Goal: Task Accomplishment & Management: Manage account settings

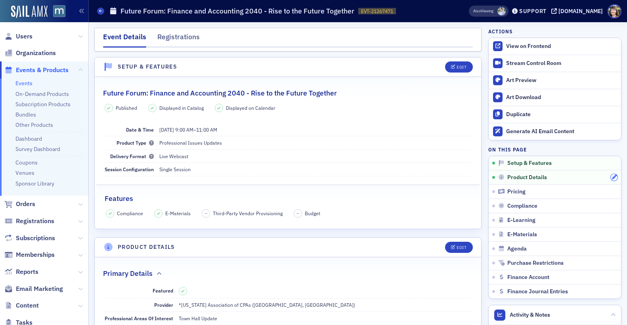
click at [617, 178] on icon "button" at bounding box center [614, 177] width 5 height 5
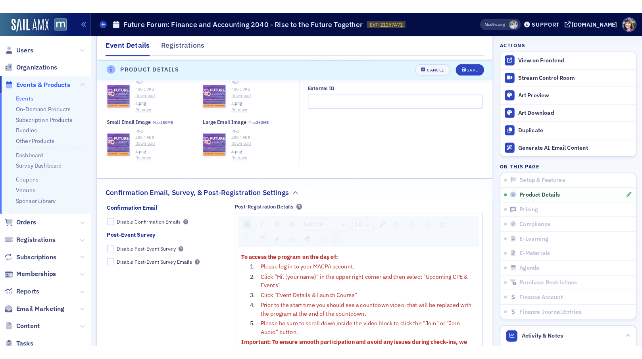
scroll to position [744, 0]
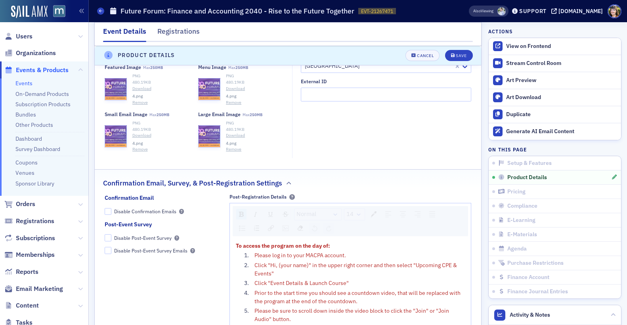
click at [234, 146] on button "Remove" at bounding box center [233, 149] width 15 height 6
click at [232, 100] on button "Remove" at bounding box center [233, 103] width 15 height 6
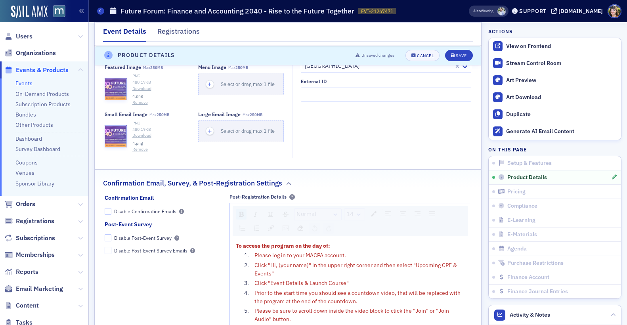
click at [141, 100] on button "Remove" at bounding box center [139, 103] width 15 height 6
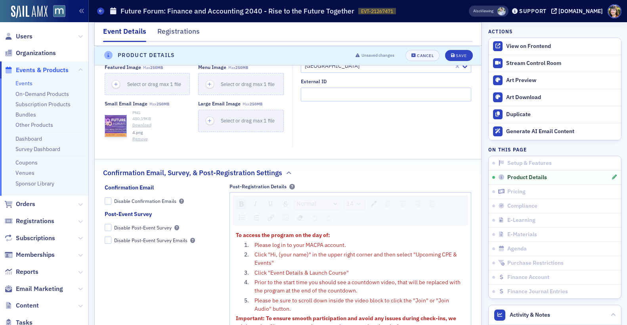
click at [142, 136] on button "Remove" at bounding box center [139, 139] width 15 height 6
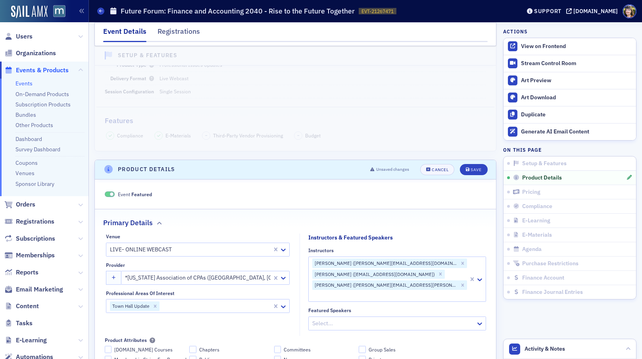
scroll to position [84, 0]
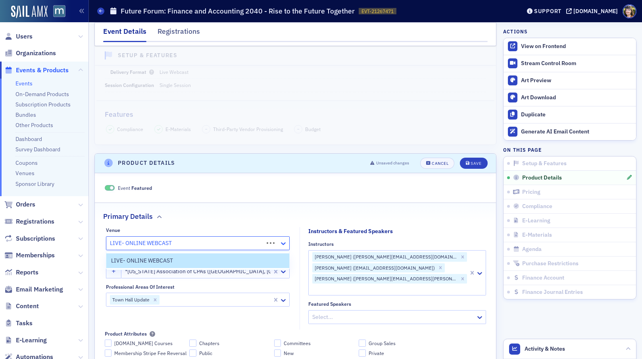
click at [284, 243] on icon at bounding box center [283, 243] width 5 height 3
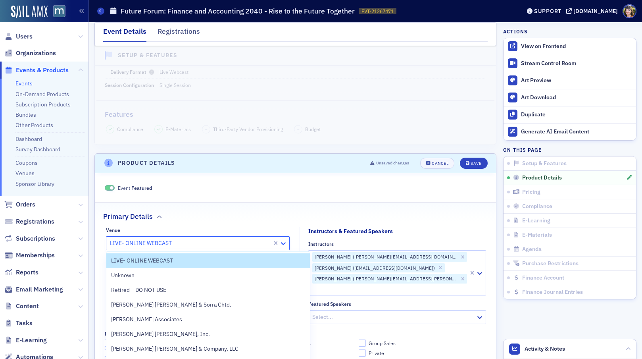
click at [284, 243] on icon at bounding box center [283, 243] width 5 height 3
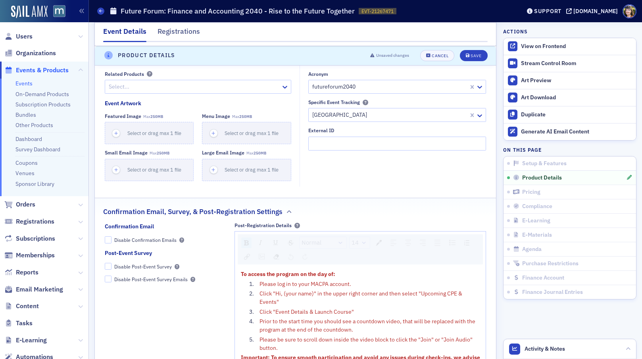
scroll to position [698, 0]
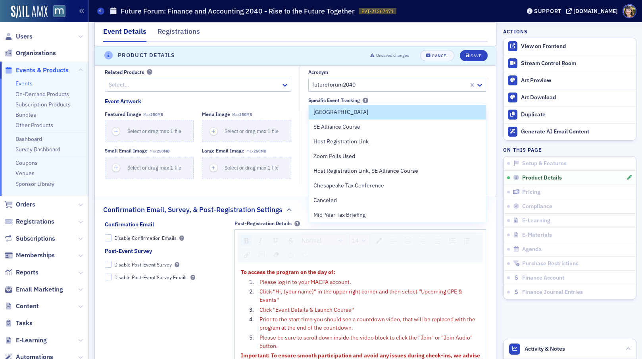
click at [348, 108] on div at bounding box center [389, 113] width 156 height 10
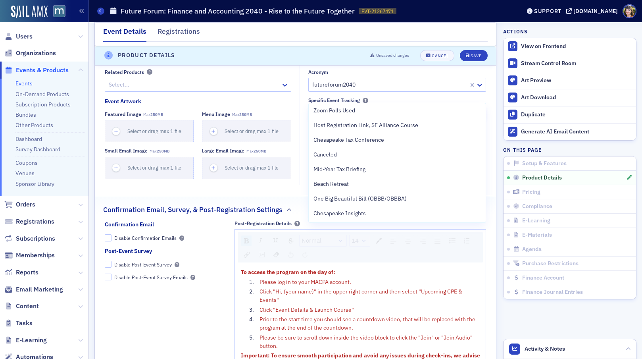
scroll to position [0, 0]
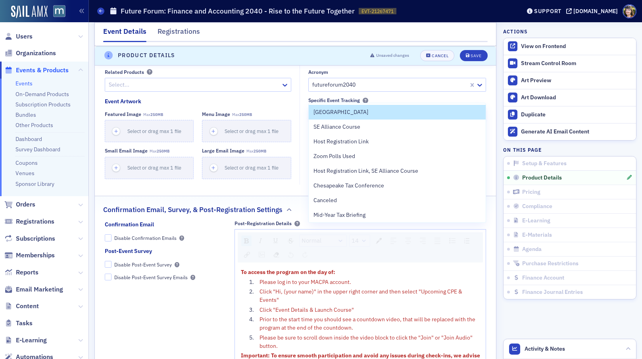
click at [350, 107] on div "[GEOGRAPHIC_DATA]" at bounding box center [389, 113] width 160 height 12
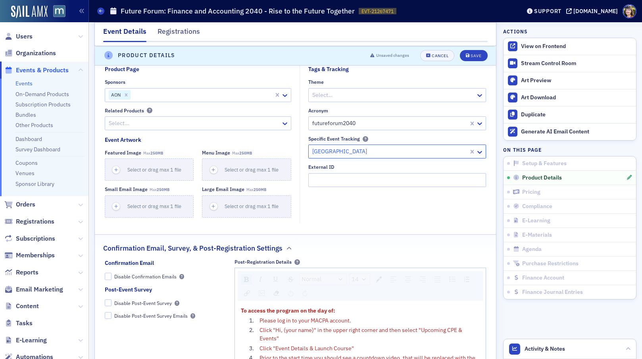
scroll to position [658, 0]
click at [359, 119] on div at bounding box center [389, 124] width 156 height 10
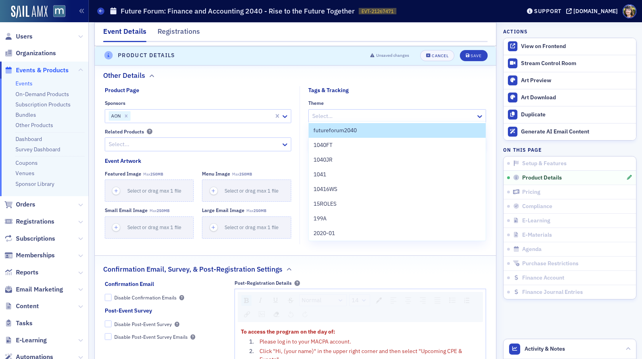
scroll to position [638, 0]
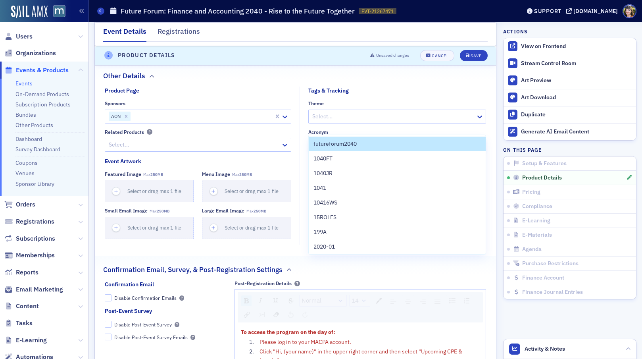
click at [363, 111] on div at bounding box center [392, 116] width 163 height 10
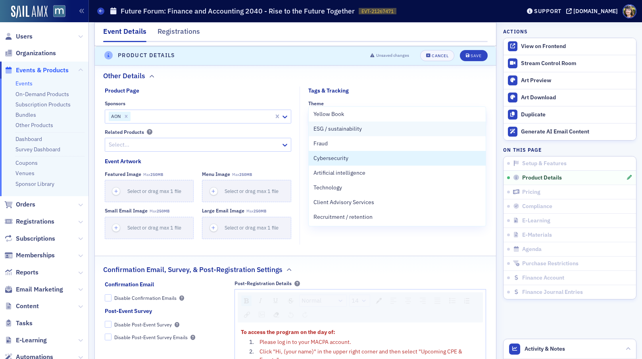
scroll to position [0, 0]
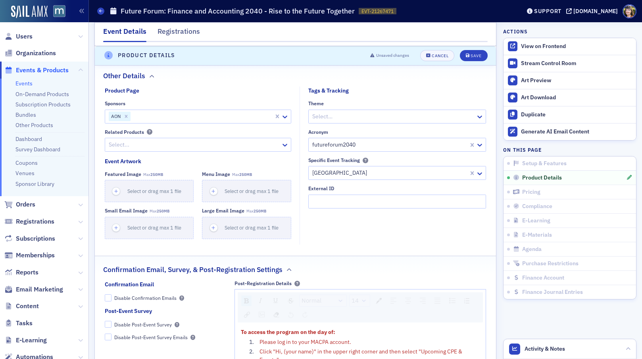
click at [253, 140] on div at bounding box center [194, 145] width 172 height 10
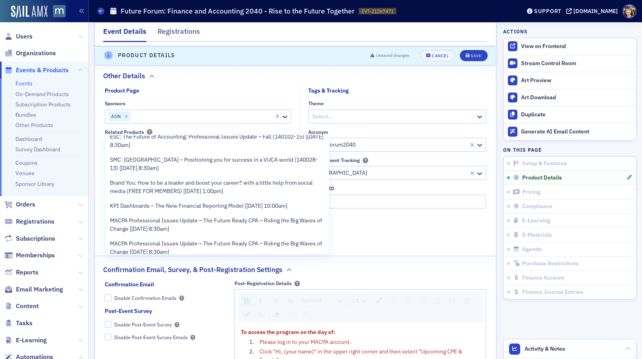
scroll to position [1216, 0]
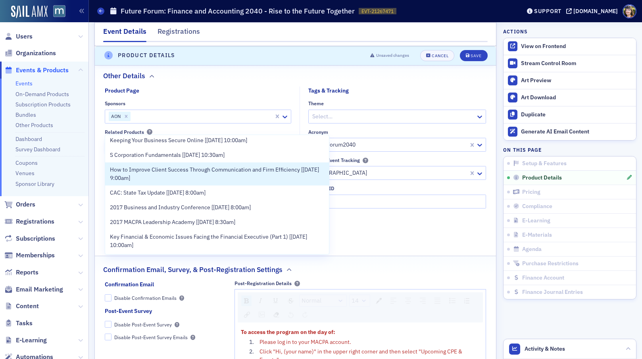
click at [430, 209] on fieldset "Tags & Tracking Theme Select… Acronym futureforum2040 Specific Event Tracking T…" at bounding box center [394, 164] width 191 height 157
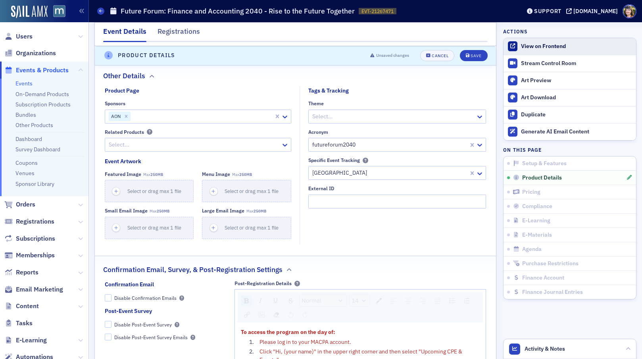
click at [562, 43] on div "View on Frontend" at bounding box center [576, 46] width 111 height 7
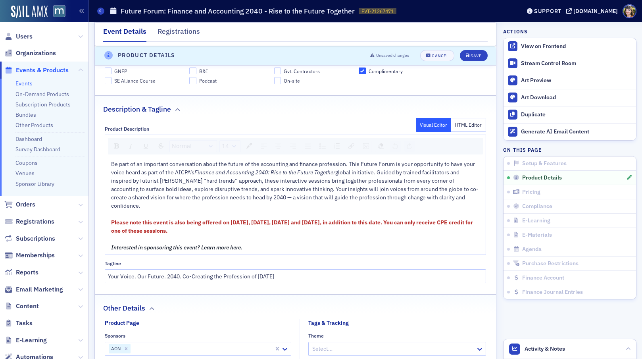
scroll to position [414, 0]
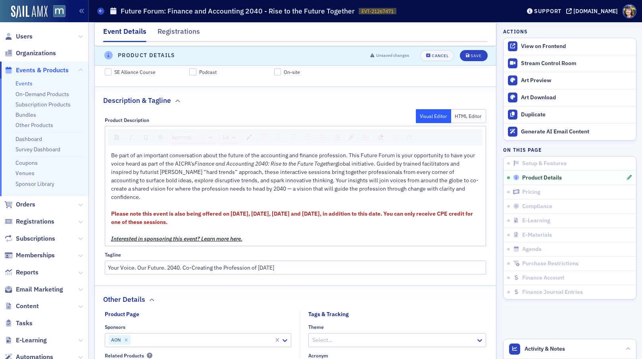
click at [569, 174] on div "Product Details" at bounding box center [568, 177] width 113 height 7
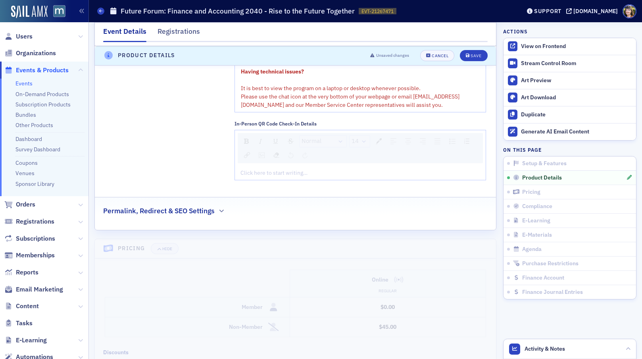
scroll to position [1012, 0]
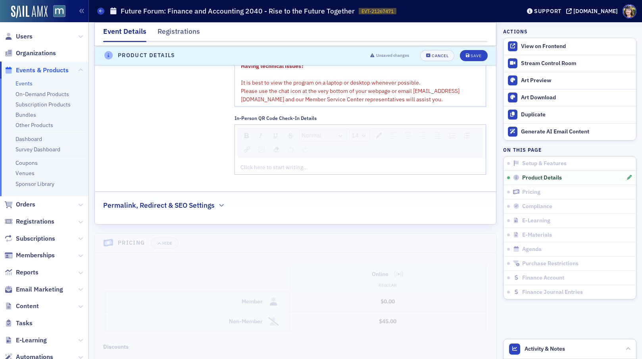
click at [163, 200] on h2 "Permalink, Redirect & SEO Settings" at bounding box center [158, 205] width 111 height 10
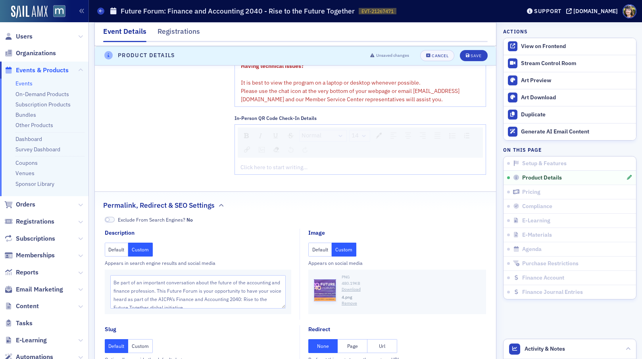
click at [344, 300] on button "Remove" at bounding box center [348, 303] width 15 height 6
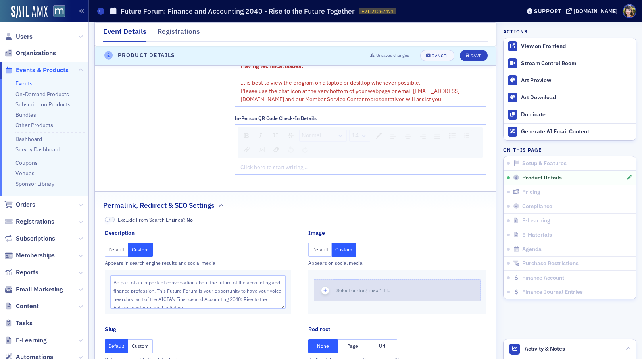
click at [328, 286] on icon "button" at bounding box center [325, 289] width 7 height 7
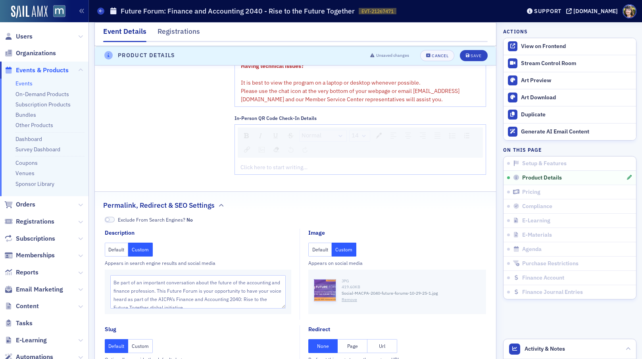
click at [349, 296] on button "Remove" at bounding box center [348, 299] width 15 height 6
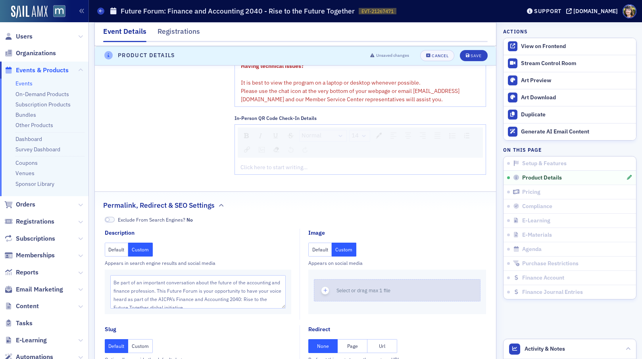
click at [325, 286] on icon "button" at bounding box center [325, 289] width 7 height 7
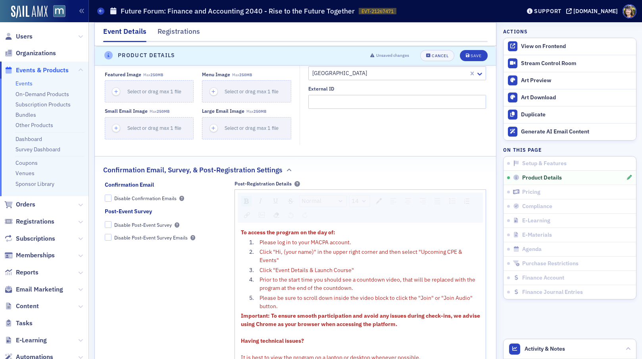
scroll to position [727, 0]
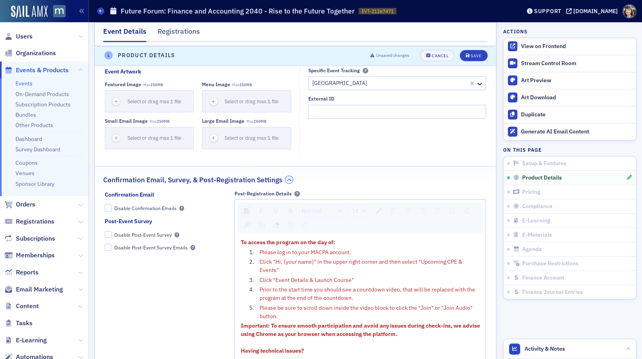
click at [290, 177] on icon "button" at bounding box center [289, 179] width 5 height 5
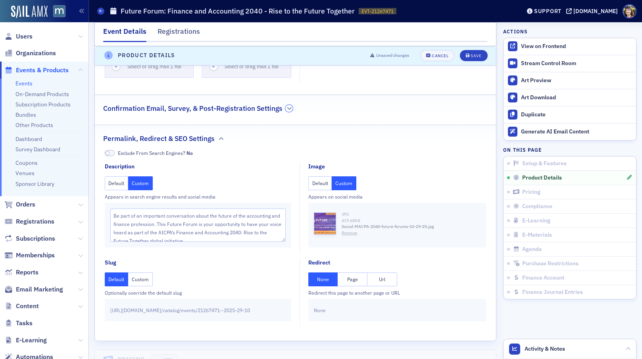
scroll to position [808, 0]
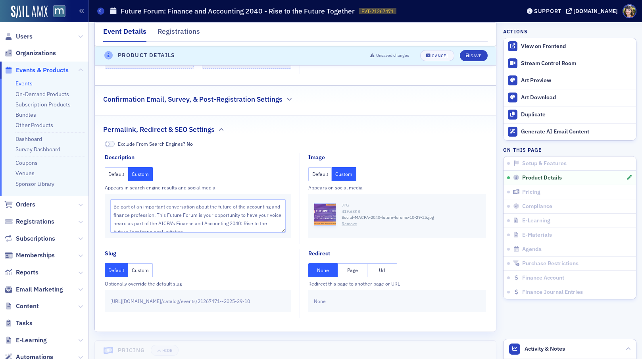
click at [141, 167] on button "Custom" at bounding box center [140, 174] width 25 height 14
click at [198, 153] on fieldset "Description Default Custom Appears in search engine results and social media Be…" at bounding box center [200, 198] width 191 height 90
click at [140, 167] on button "Custom" at bounding box center [140, 174] width 25 height 14
click at [224, 153] on fieldset "Description Default Custom Appears in search engine results and social media Be…" at bounding box center [200, 198] width 191 height 90
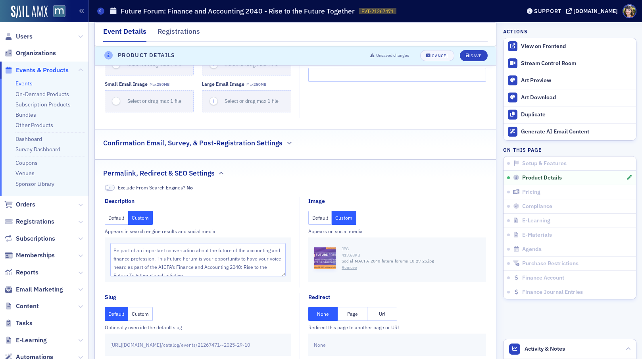
scroll to position [760, 0]
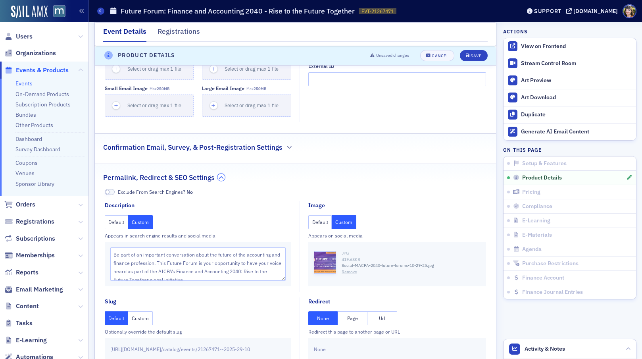
click at [221, 175] on icon "button" at bounding box center [221, 177] width 5 height 5
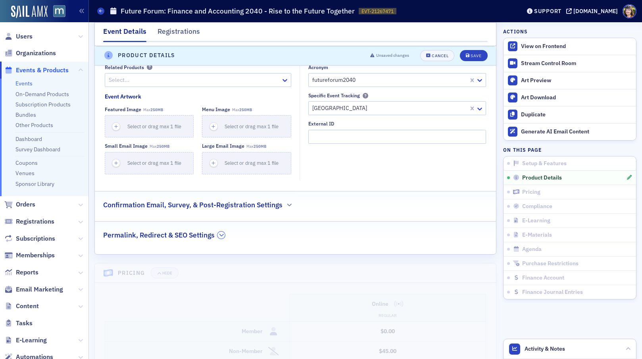
scroll to position [695, 0]
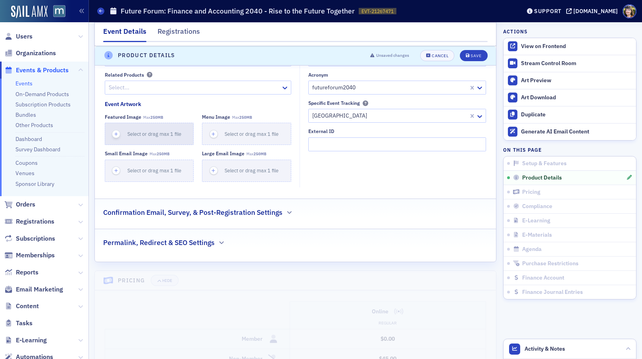
click at [117, 130] on icon "button" at bounding box center [116, 133] width 7 height 7
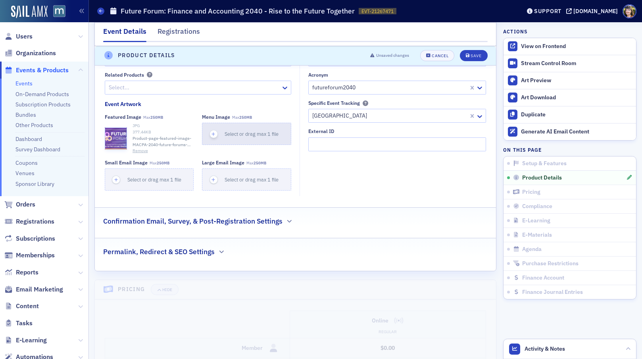
click at [214, 130] on icon "button" at bounding box center [213, 133] width 7 height 7
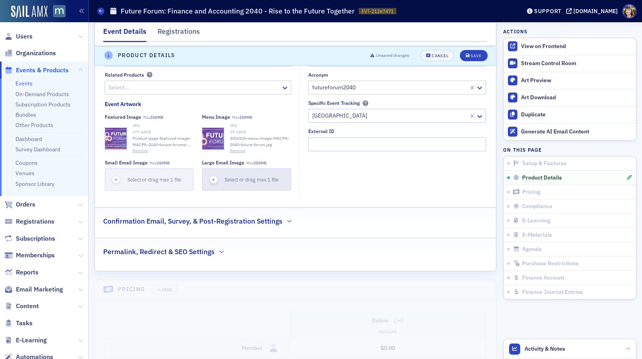
click at [215, 176] on icon "button" at bounding box center [213, 179] width 7 height 7
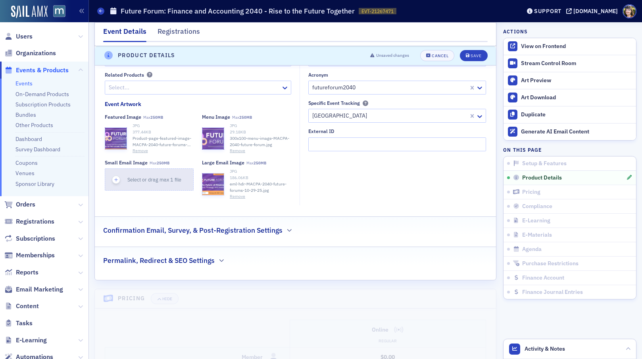
click at [115, 176] on icon "button" at bounding box center [116, 179] width 7 height 7
click at [479, 54] on div "Save" at bounding box center [475, 56] width 11 height 4
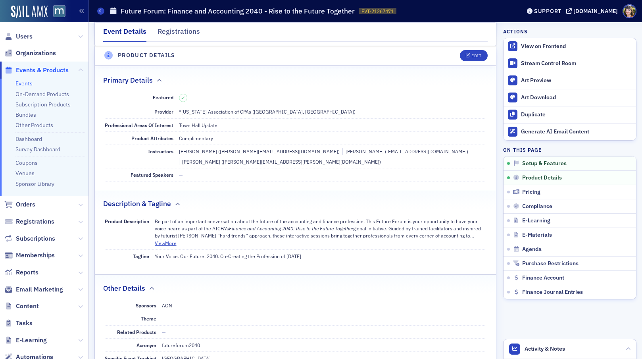
scroll to position [192, 0]
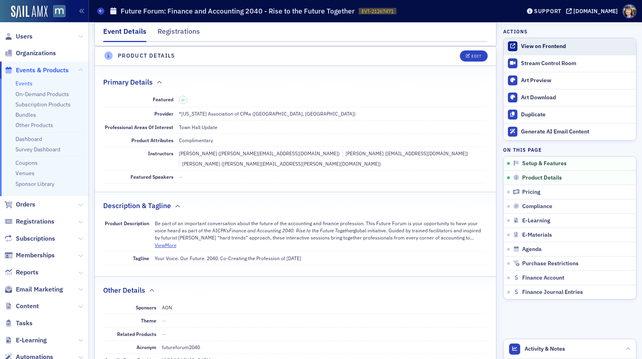
click at [544, 47] on div "View on Frontend" at bounding box center [576, 46] width 111 height 7
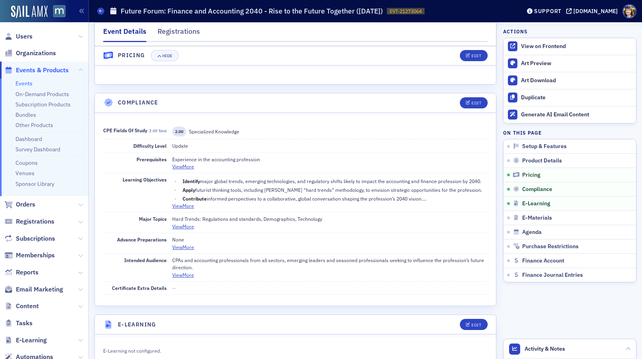
scroll to position [879, 0]
click at [575, 162] on div "Product Details" at bounding box center [568, 160] width 113 height 7
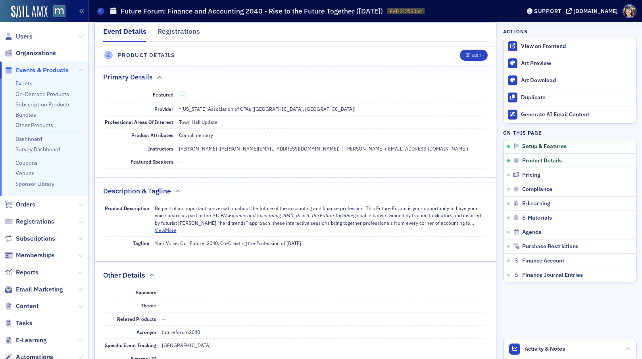
scroll to position [221, 0]
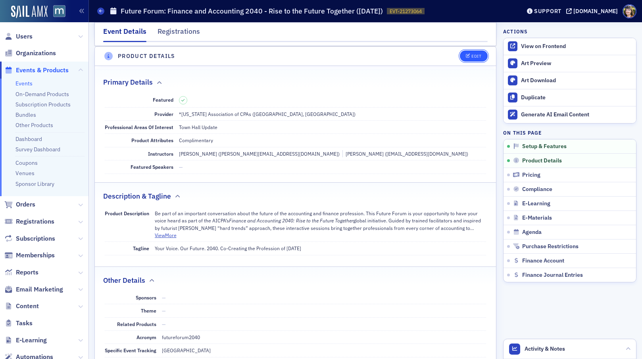
click at [471, 59] on button "Edit" at bounding box center [473, 55] width 27 height 11
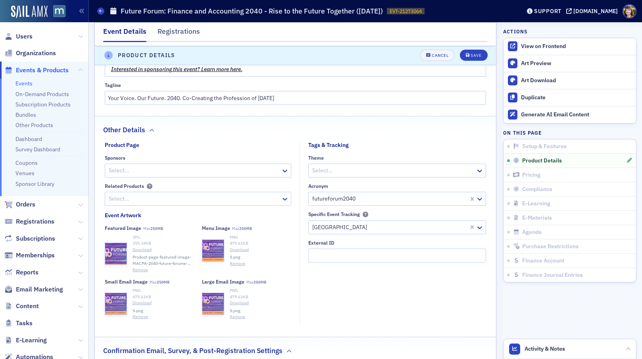
scroll to position [601, 0]
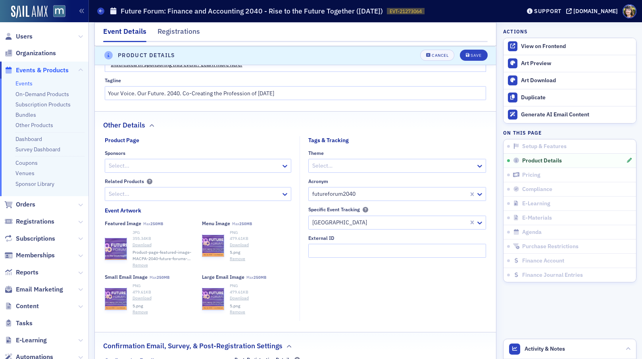
click at [138, 262] on button "Remove" at bounding box center [139, 265] width 15 height 6
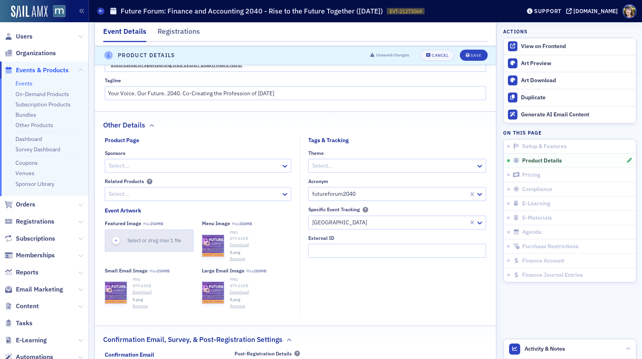
click at [118, 237] on icon "button" at bounding box center [116, 240] width 7 height 7
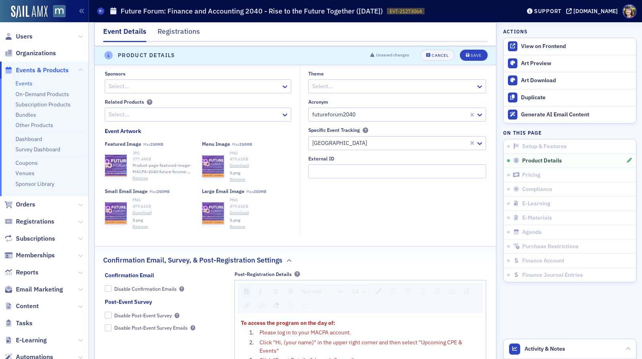
scroll to position [688, 0]
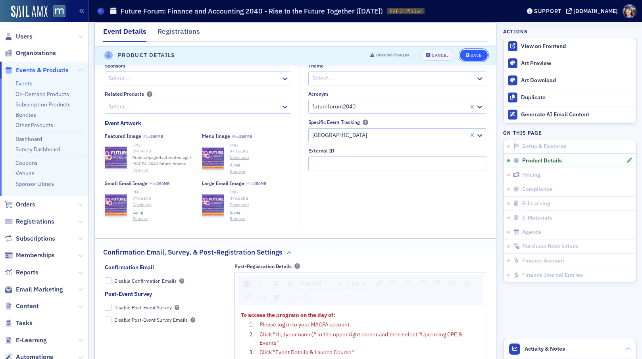
click at [477, 54] on div "Save" at bounding box center [475, 56] width 11 height 4
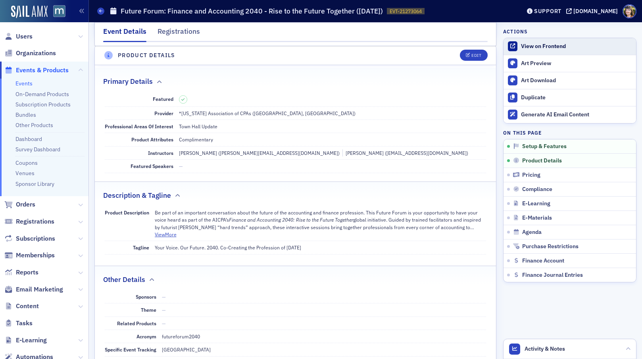
scroll to position [221, 0]
click at [543, 44] on div "View on Frontend" at bounding box center [576, 46] width 111 height 7
click at [601, 9] on div "[DOMAIN_NAME]" at bounding box center [595, 11] width 44 height 7
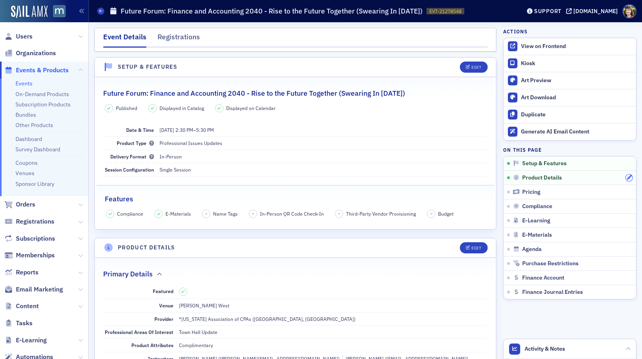
click at [629, 177] on icon "button" at bounding box center [629, 177] width 5 height 5
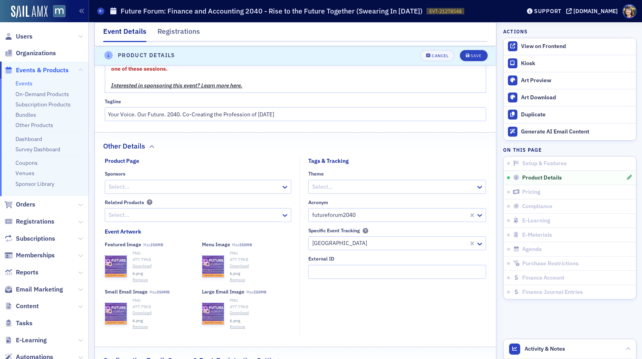
scroll to position [575, 0]
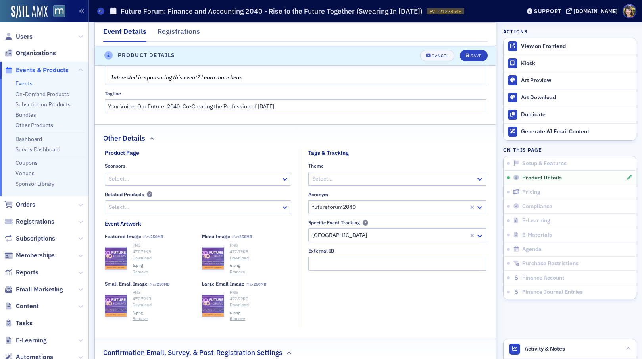
click at [137, 268] on button "Remove" at bounding box center [139, 271] width 15 height 6
click at [117, 250] on icon "button" at bounding box center [116, 253] width 7 height 7
click at [472, 57] on div "Save" at bounding box center [475, 56] width 11 height 4
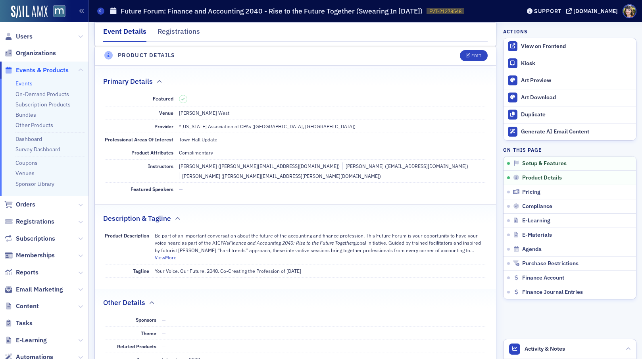
scroll to position [192, 0]
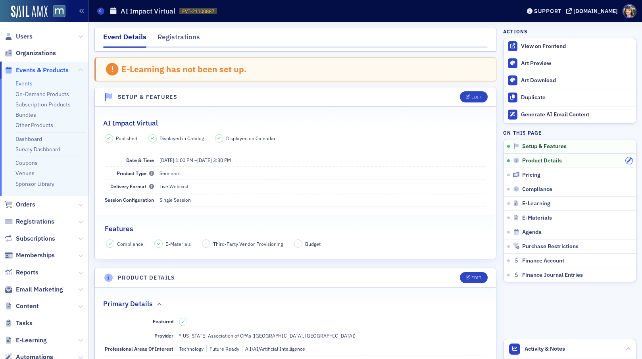
click at [628, 159] on icon "button" at bounding box center [629, 160] width 5 height 5
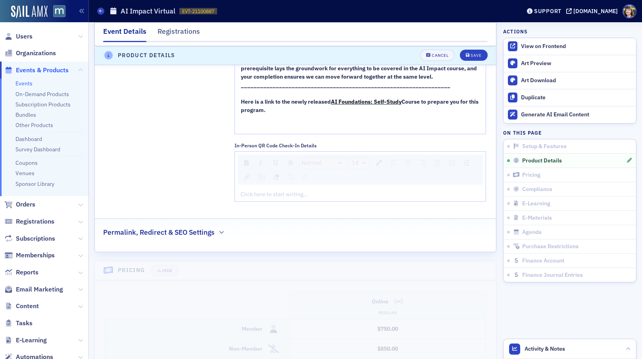
scroll to position [1355, 0]
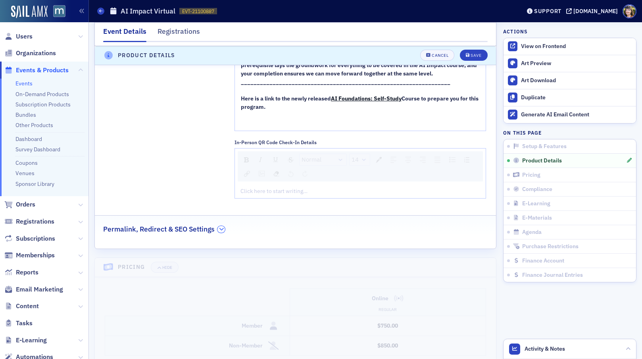
click at [223, 231] on icon "button" at bounding box center [221, 228] width 5 height 5
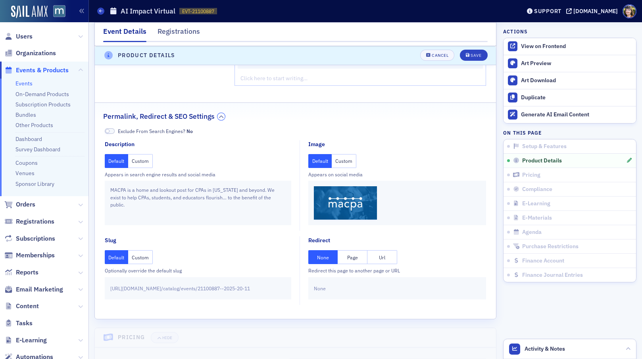
scroll to position [1472, 0]
